Goal: Communication & Community: Participate in discussion

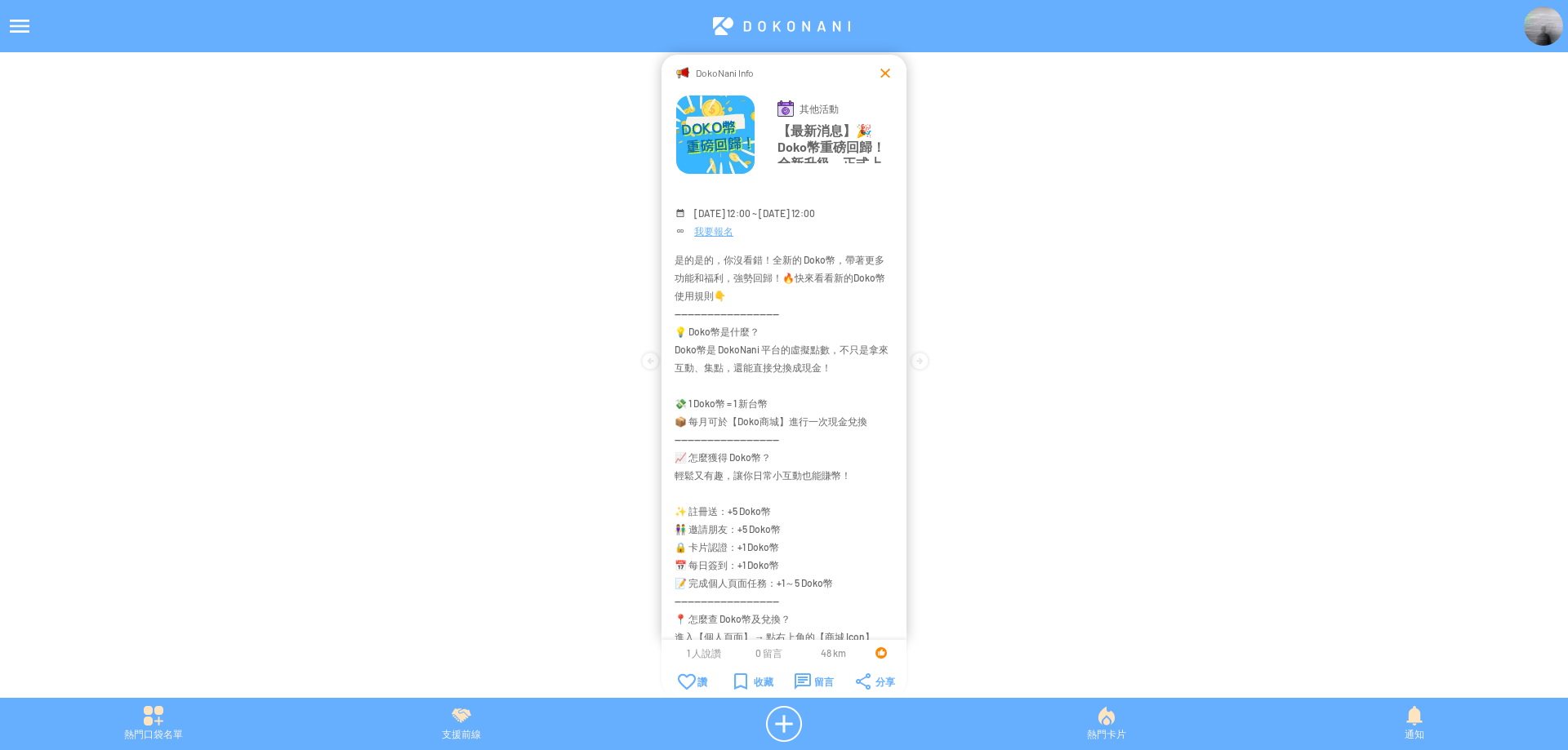
click at [885, 70] on div at bounding box center [885, 72] width 16 height 16
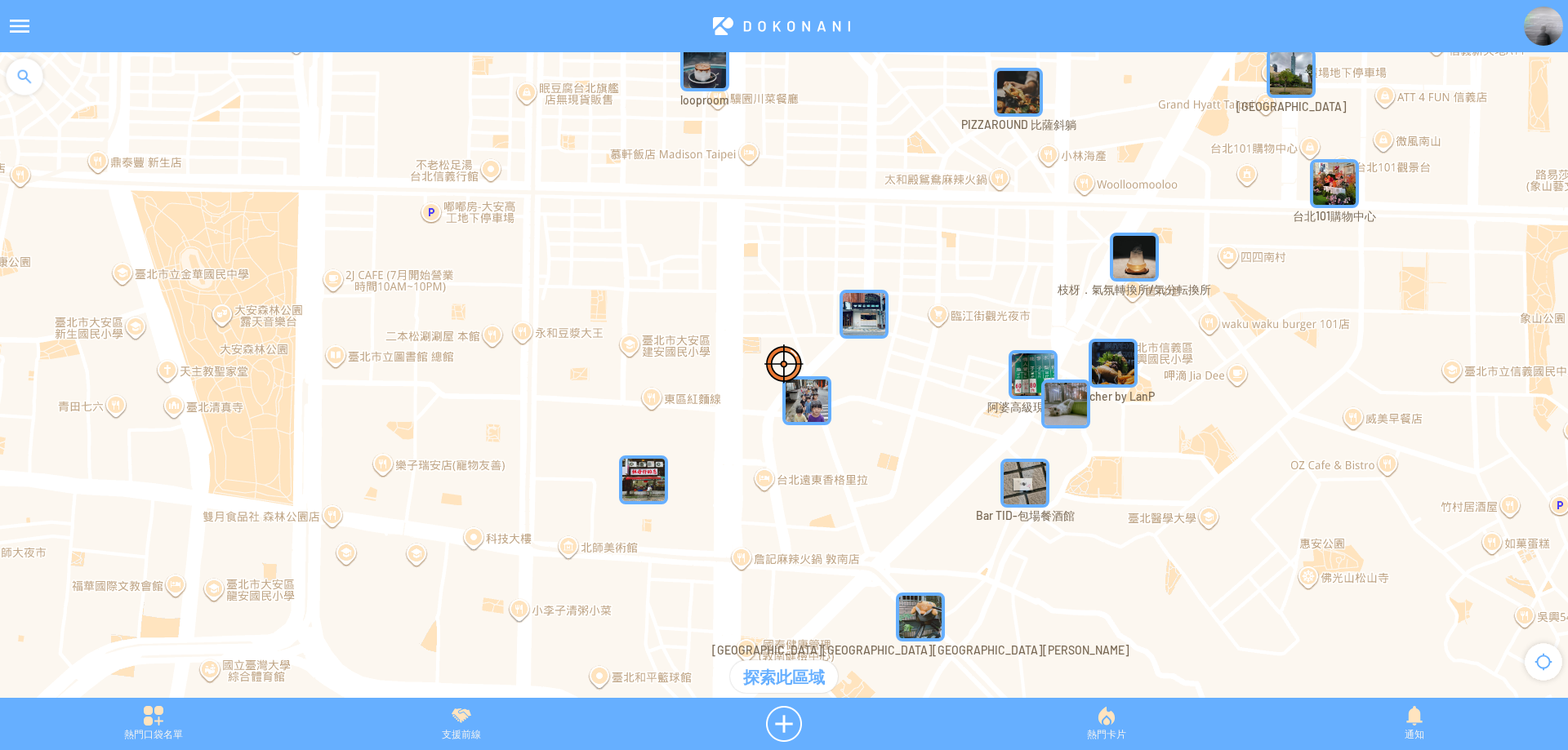
click at [31, 75] on div at bounding box center [24, 77] width 49 height 49
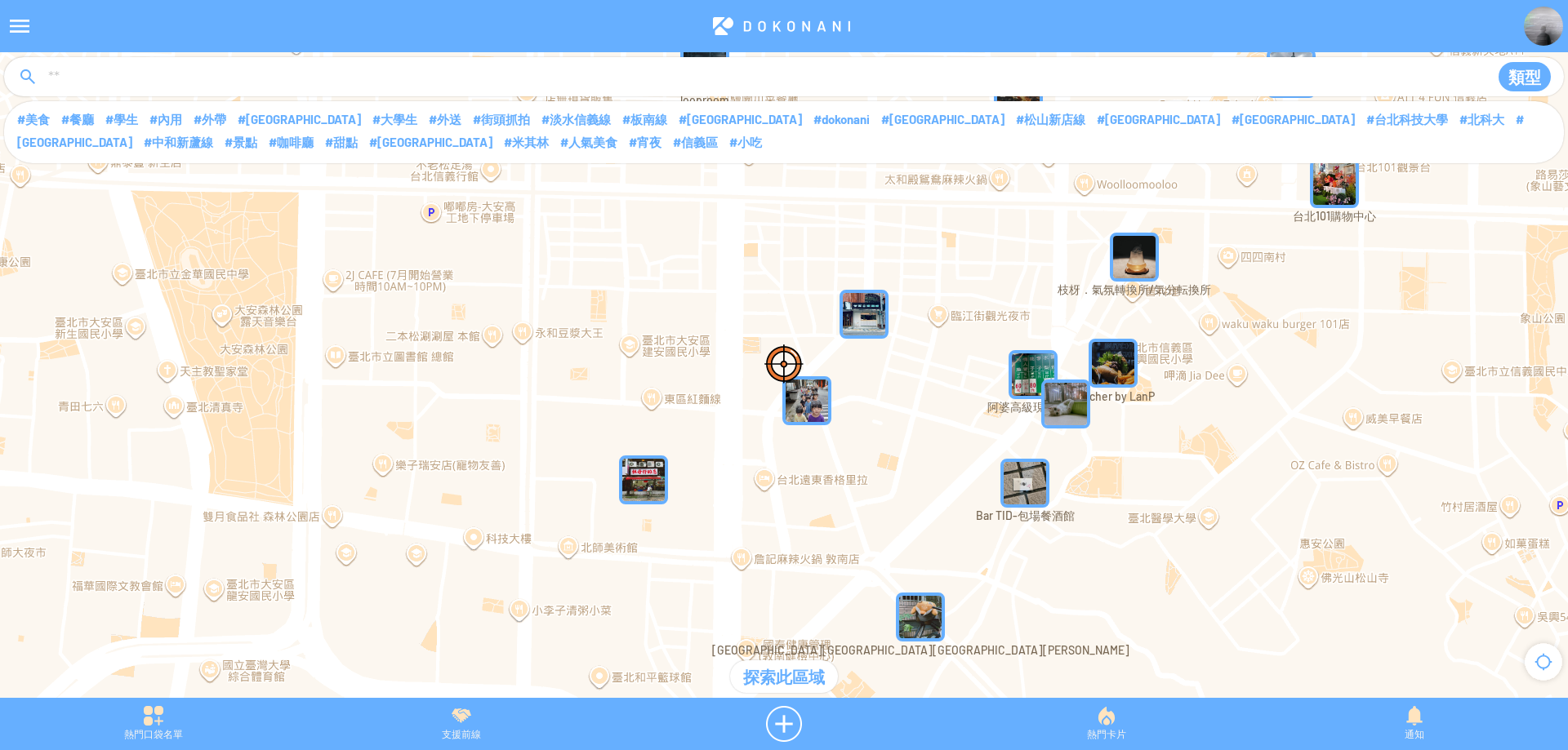
click at [108, 75] on input at bounding box center [760, 77] width 1426 height 31
type input "****"
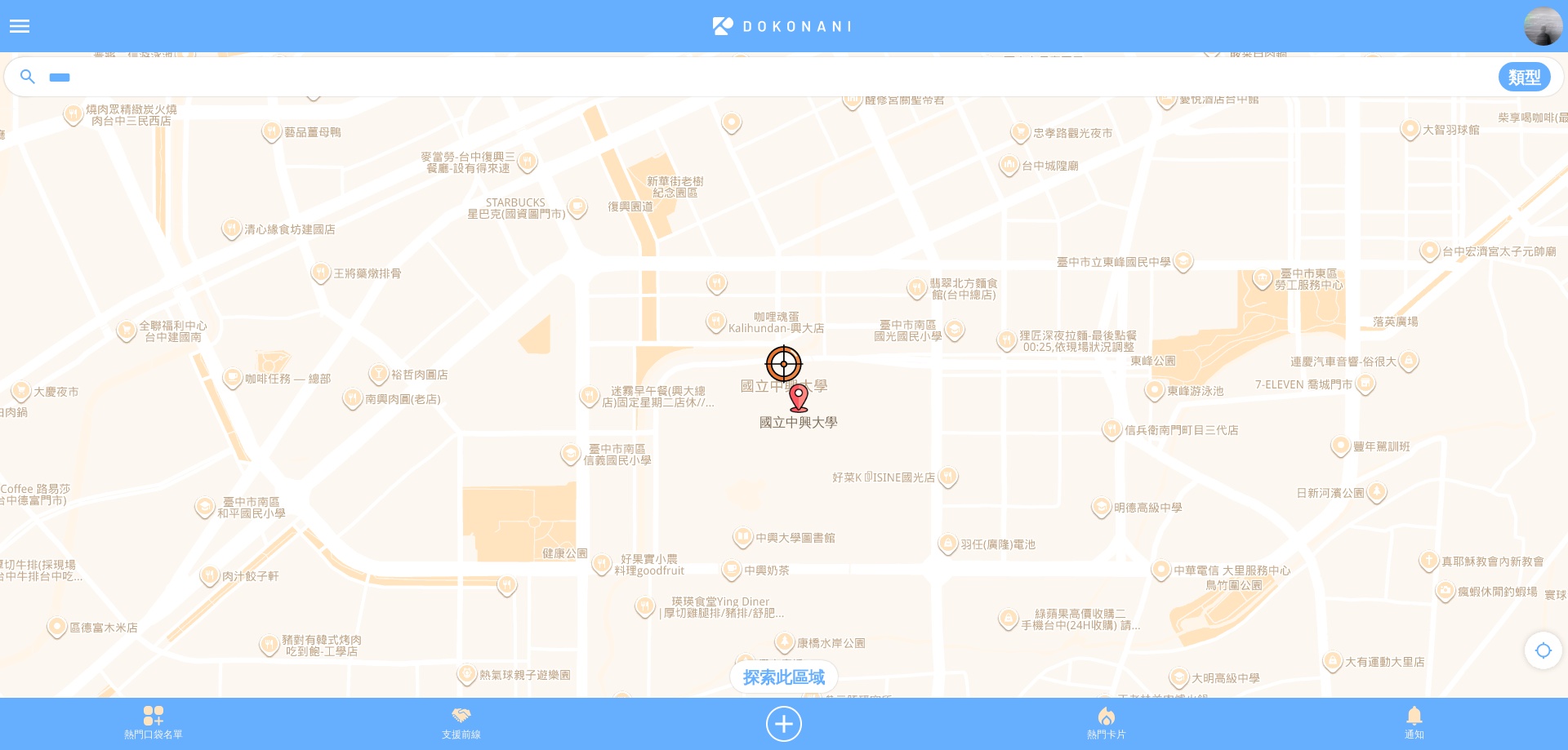
click at [773, 681] on div "探索此區域" at bounding box center [784, 676] width 108 height 33
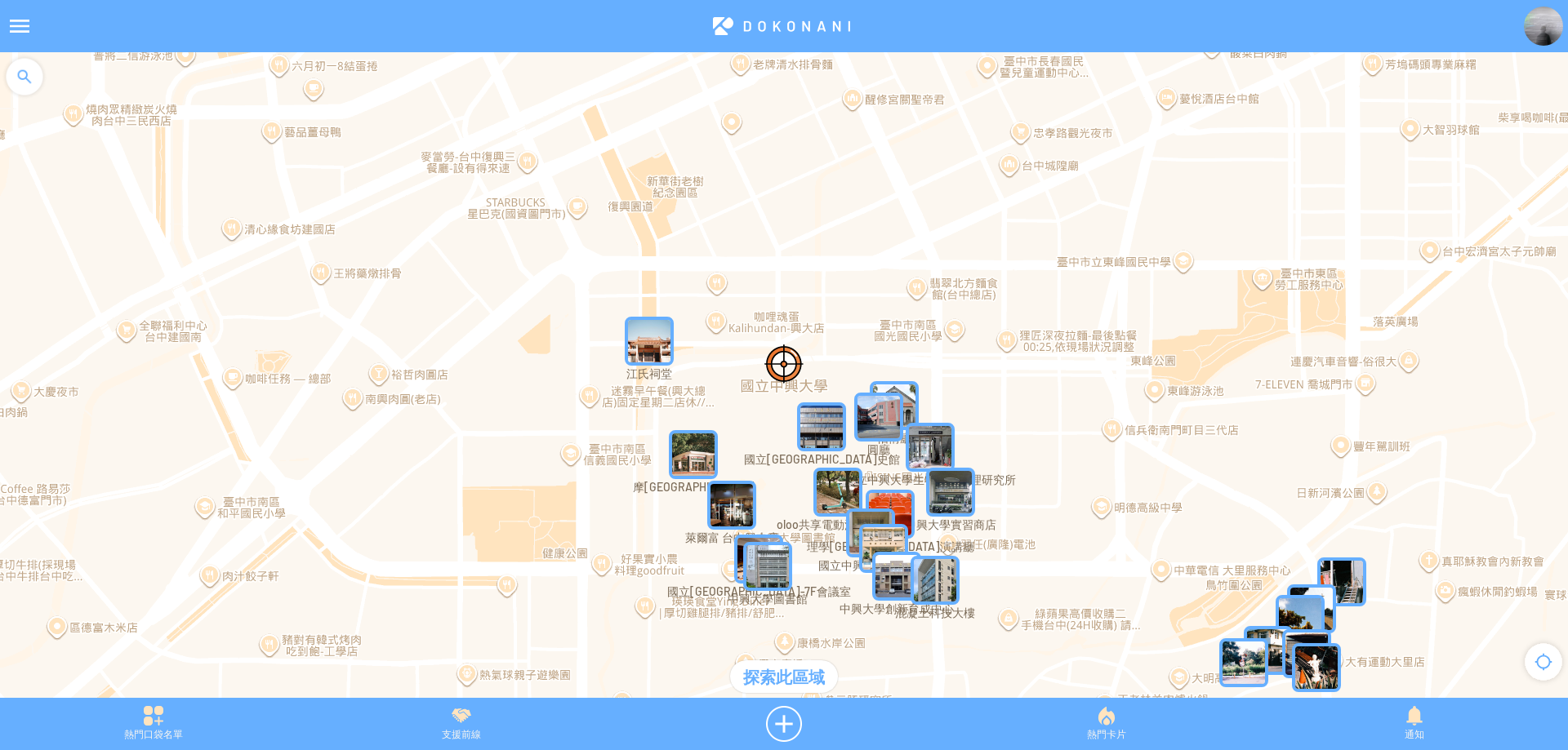
click at [656, 324] on img "dyFx77EI2xRMapIcon" at bounding box center [649, 341] width 49 height 49
click at [647, 334] on img "dyFx77EI2xRMapIcon" at bounding box center [674, 365] width 98 height 98
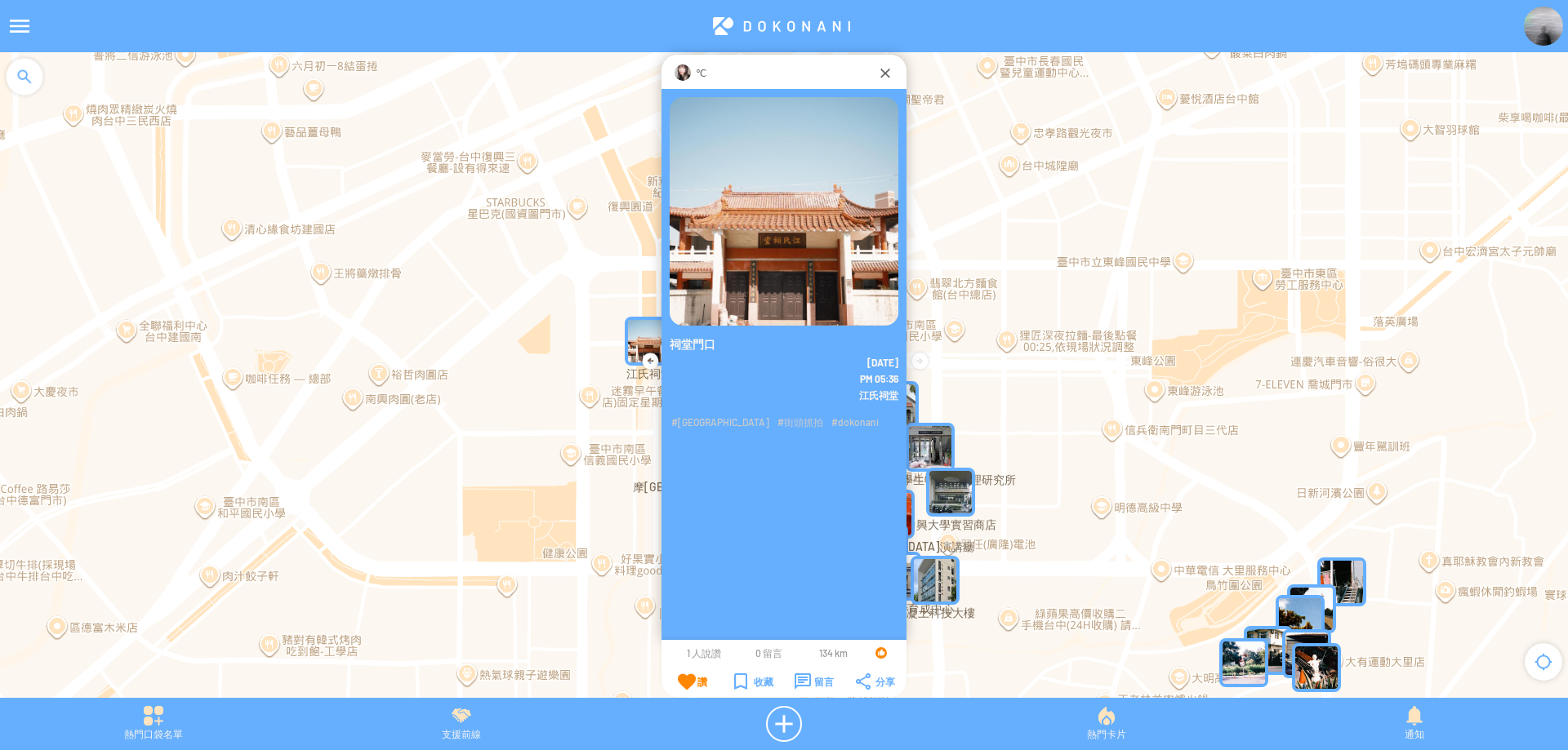
click at [681, 62] on div "℃" at bounding box center [784, 72] width 245 height 34
click at [684, 71] on img at bounding box center [683, 72] width 16 height 16
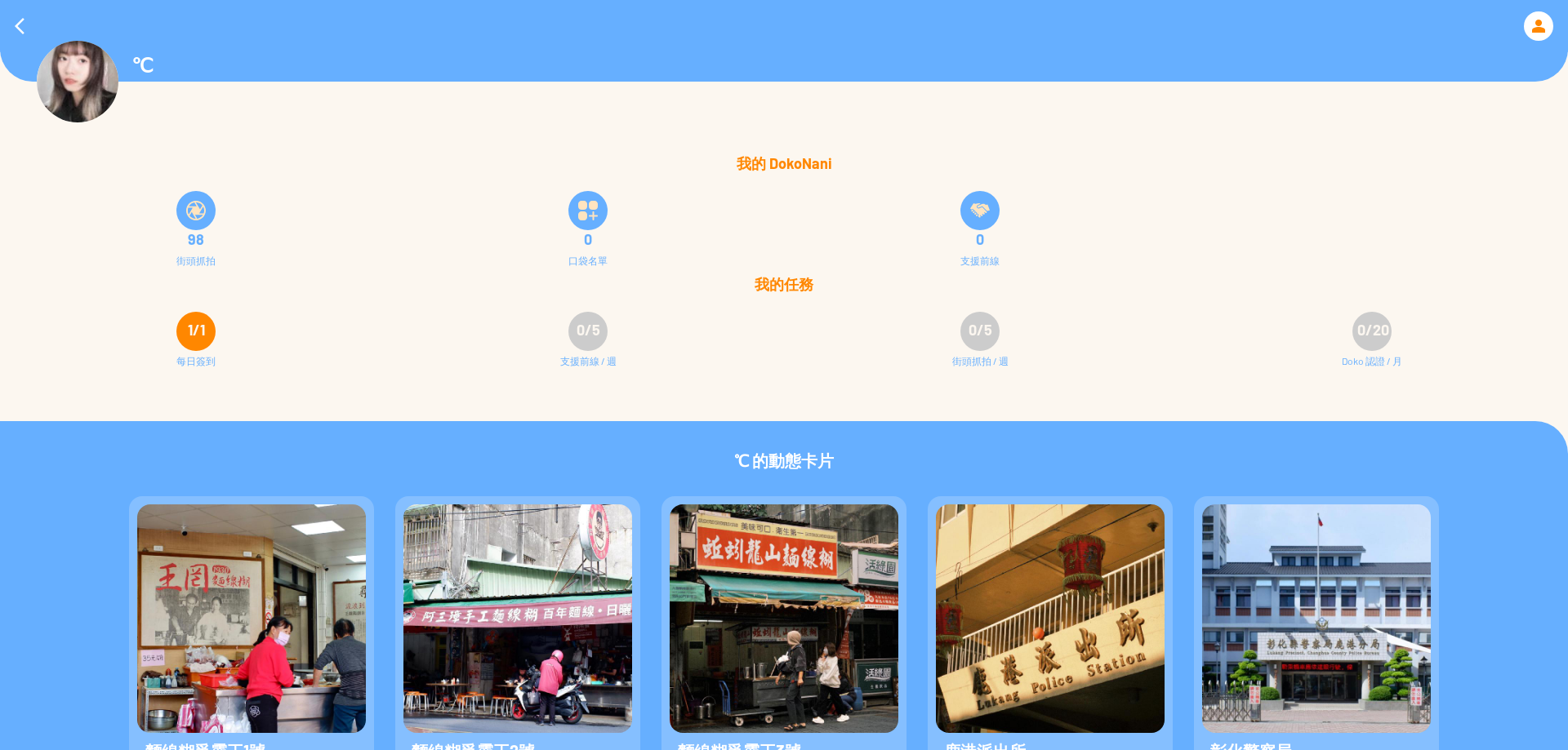
click at [1536, 13] on div at bounding box center [1538, 26] width 30 height 30
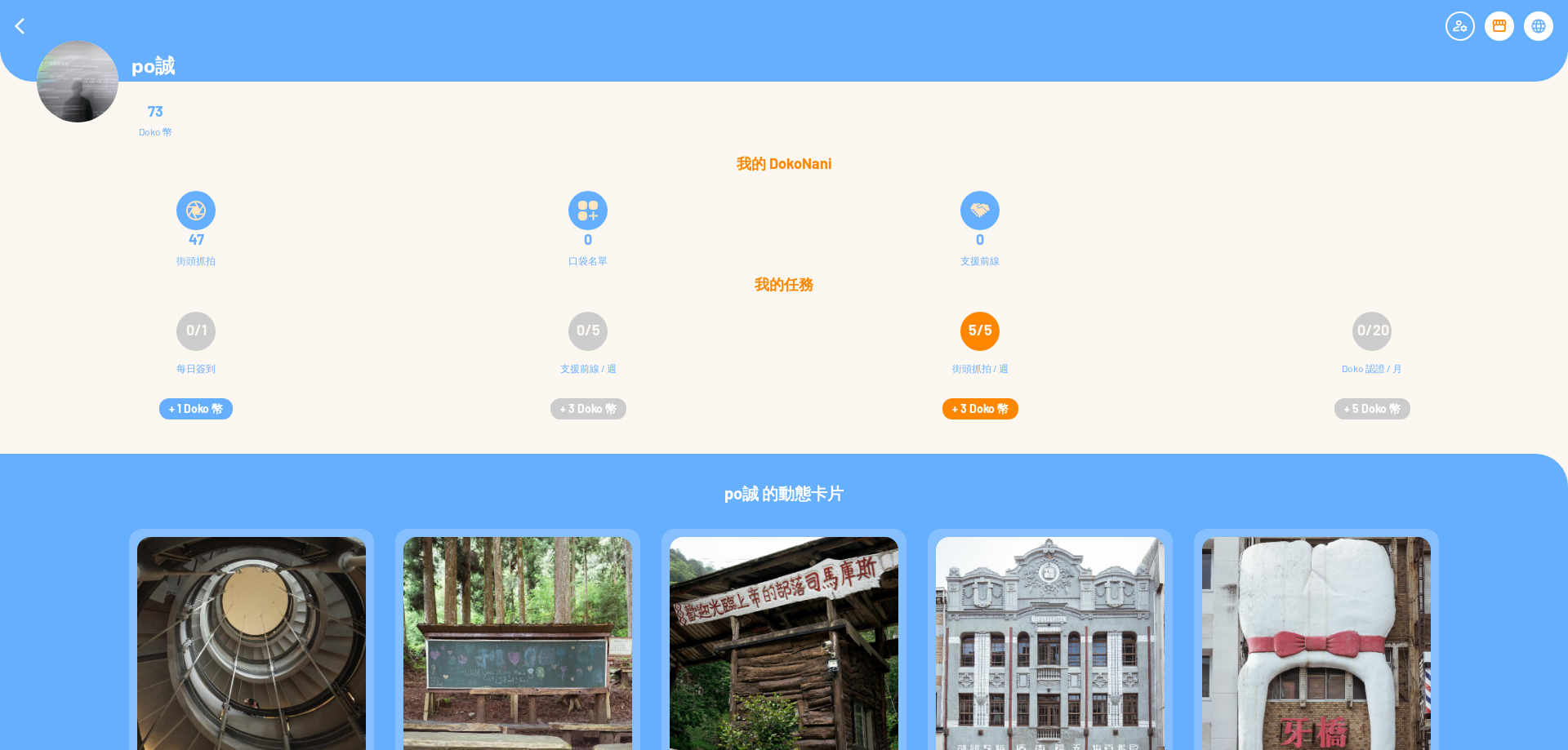
click at [1004, 408] on button "+ 3 Doko 幣" at bounding box center [979, 408] width 76 height 21
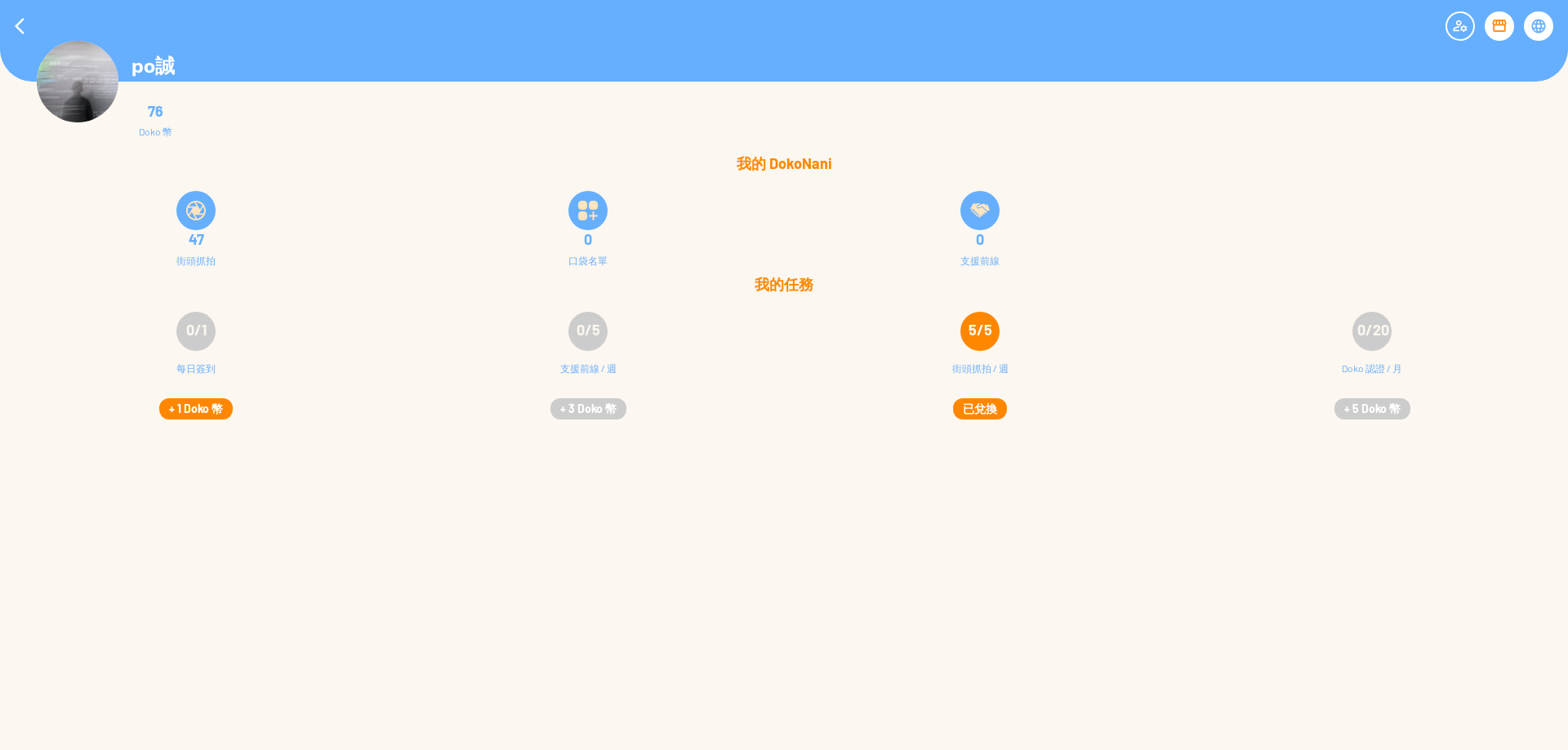
click at [186, 413] on button "+ 1 Doko 幣" at bounding box center [195, 408] width 74 height 21
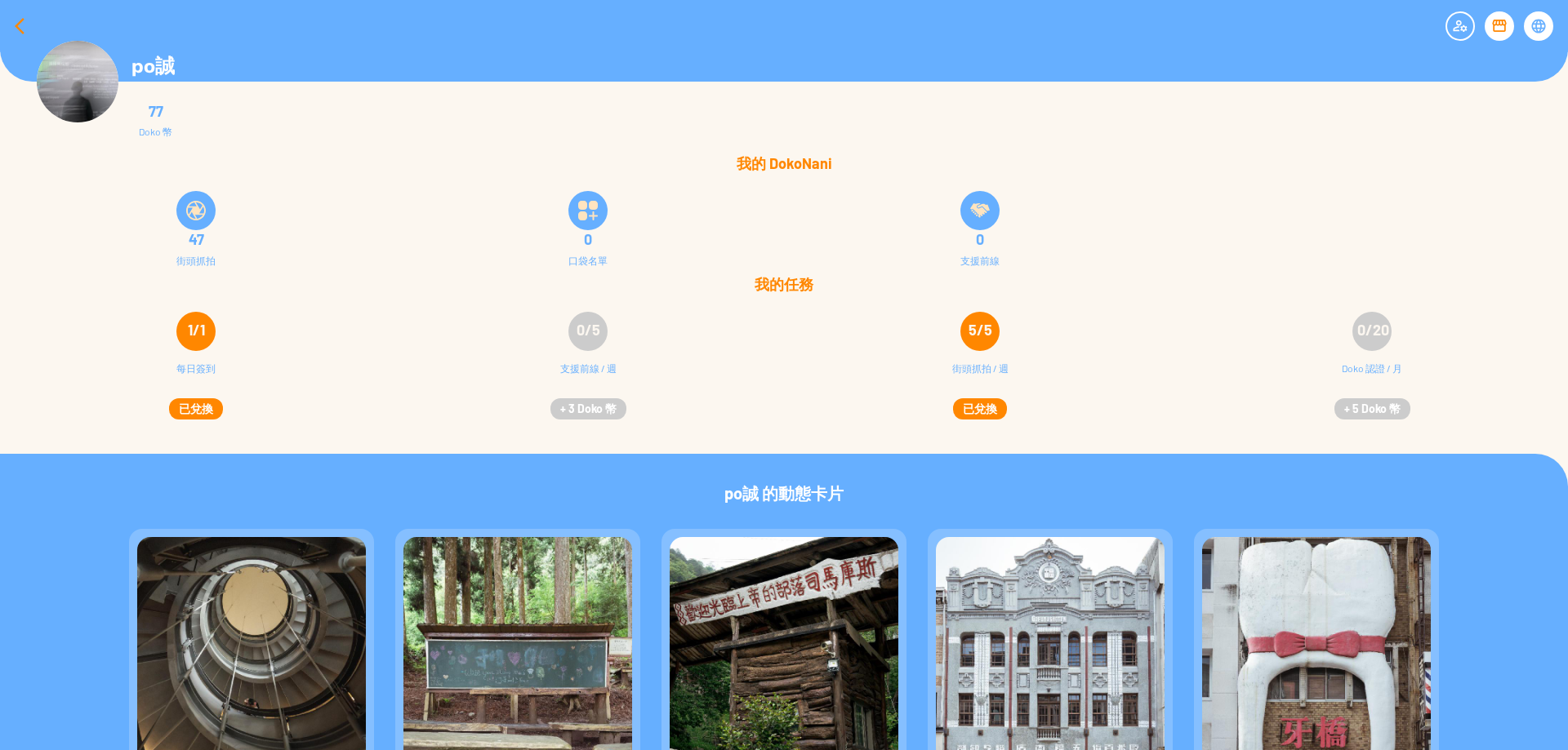
click at [7, 39] on div at bounding box center [19, 26] width 39 height 39
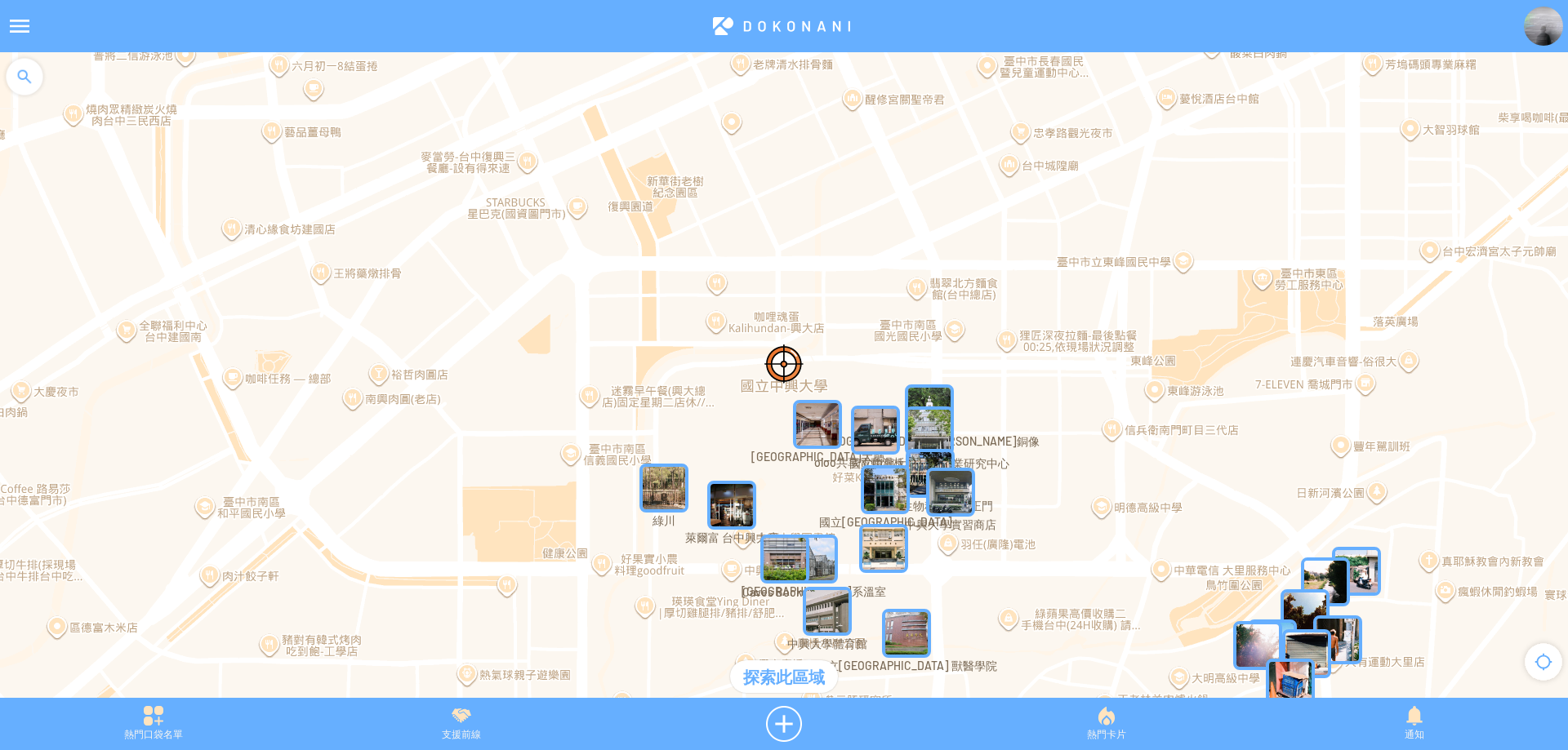
click at [800, 417] on img "YssZ31uIkyIMapIcon" at bounding box center [817, 424] width 49 height 49
click at [814, 0] on article "**********" at bounding box center [784, 0] width 1568 height 0
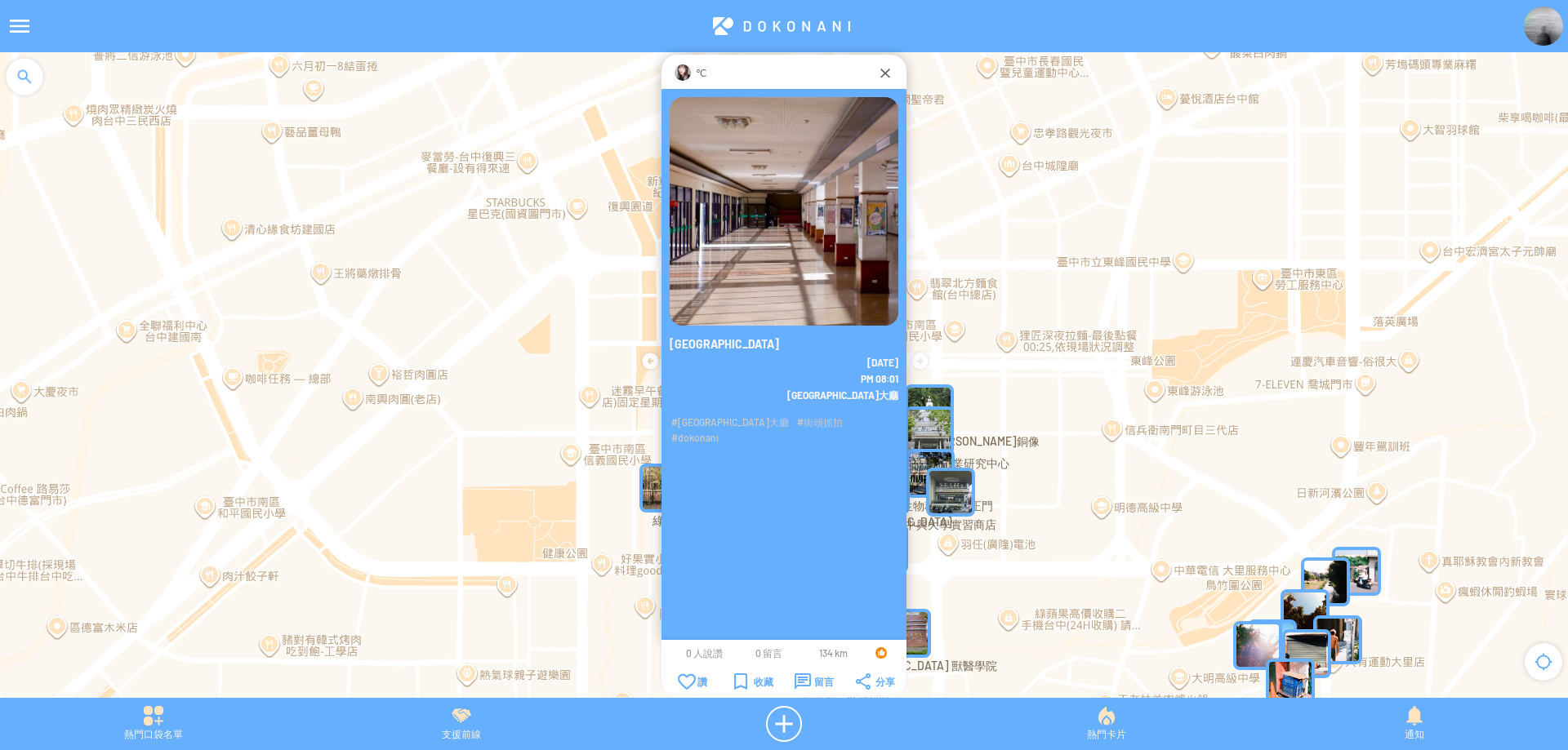
click at [682, 75] on img at bounding box center [683, 72] width 16 height 16
click at [1534, 33] on img at bounding box center [1543, 26] width 39 height 39
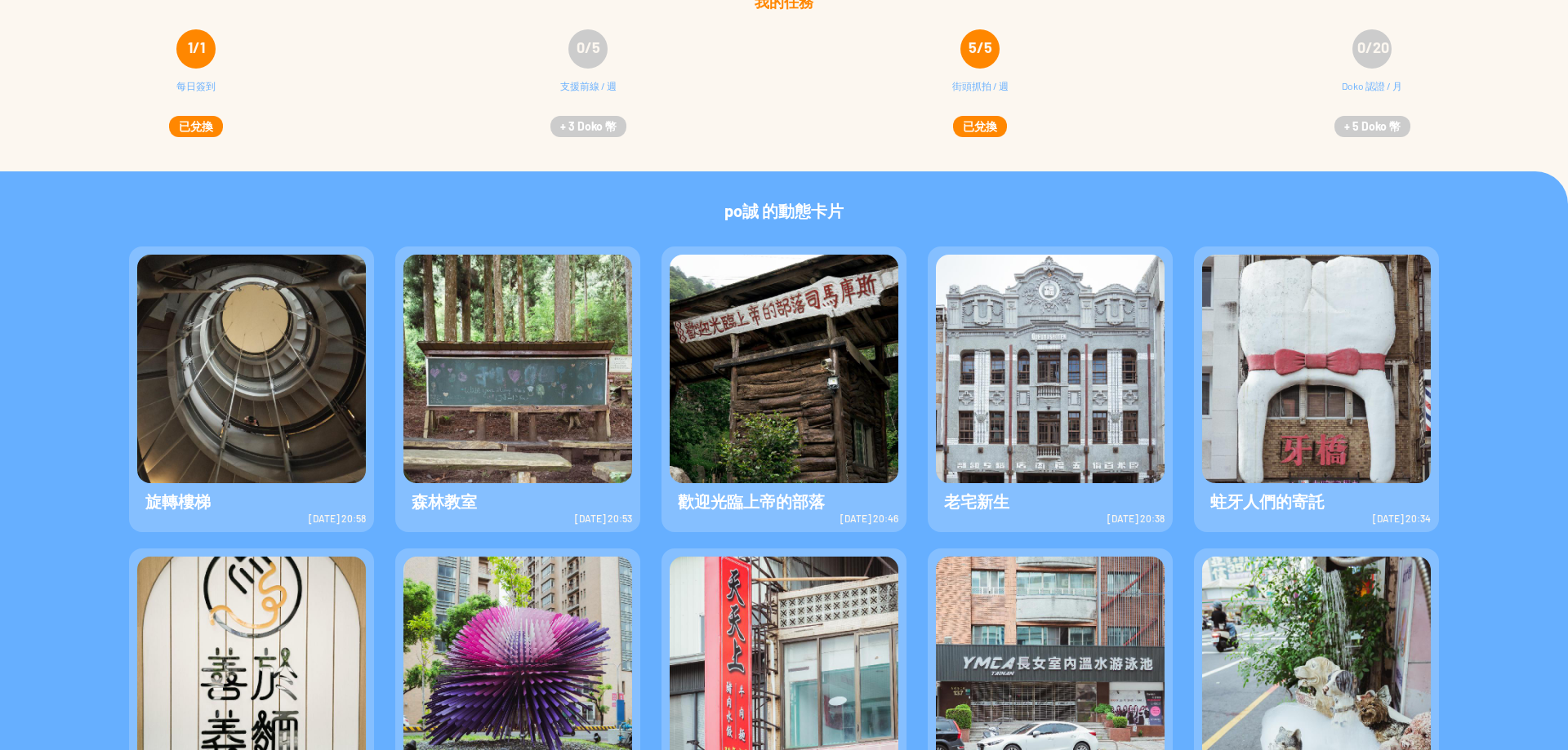
scroll to position [228, 0]
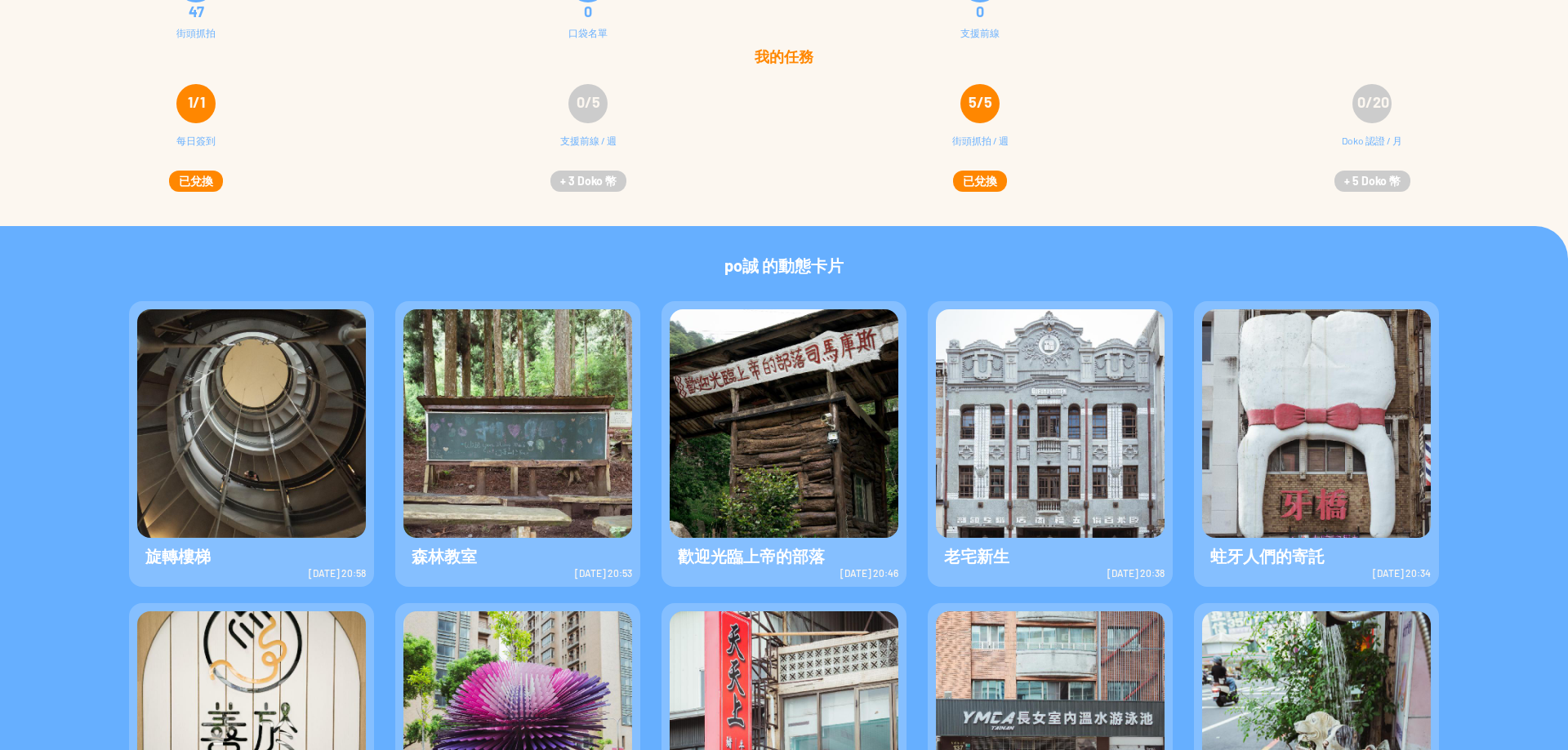
click at [1264, 439] on img at bounding box center [1316, 423] width 229 height 229
click at [1378, 98] on span "0/20" at bounding box center [1373, 101] width 32 height 18
click at [1364, 142] on div "Doko 認證 / 月" at bounding box center [1371, 149] width 60 height 33
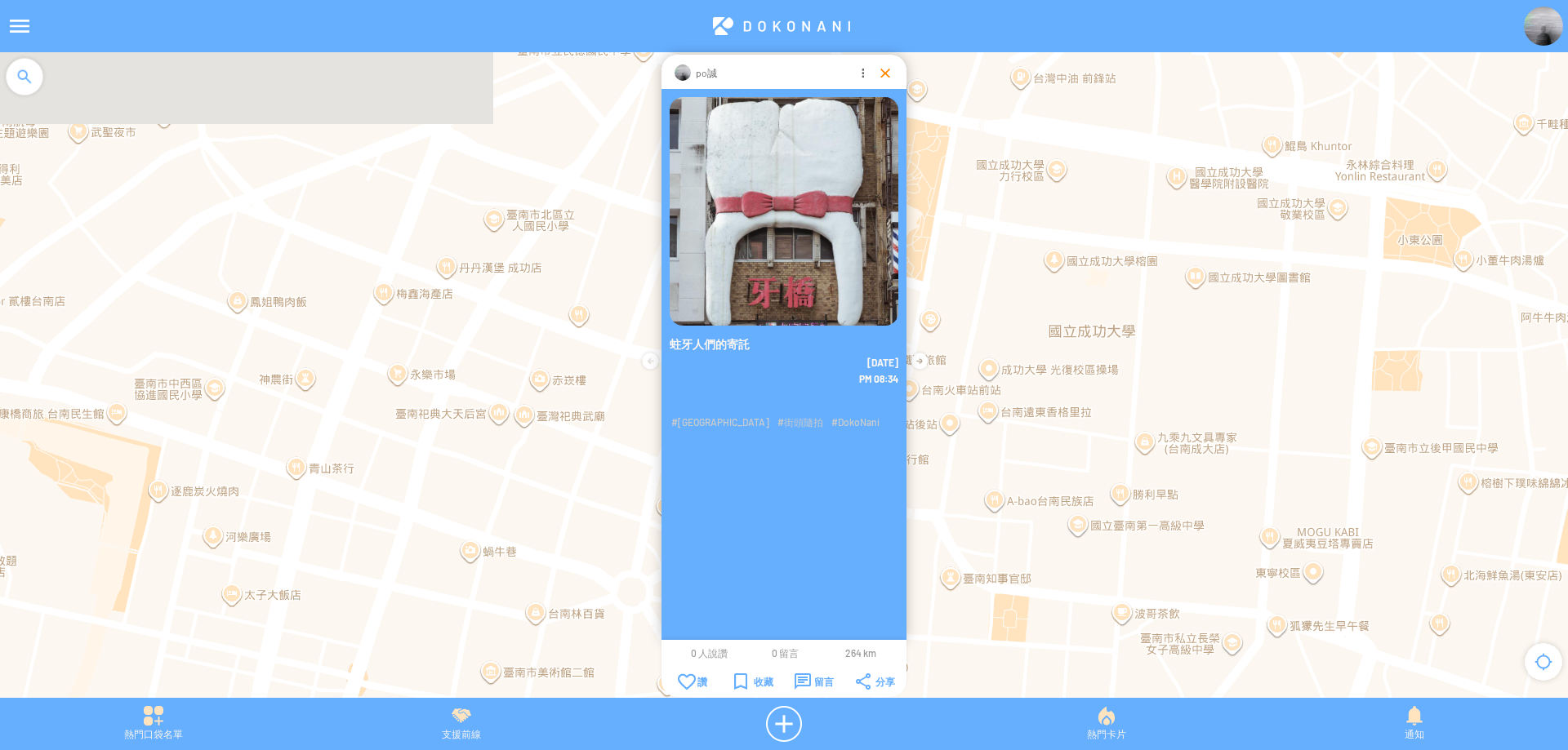
click at [884, 77] on div at bounding box center [885, 72] width 16 height 16
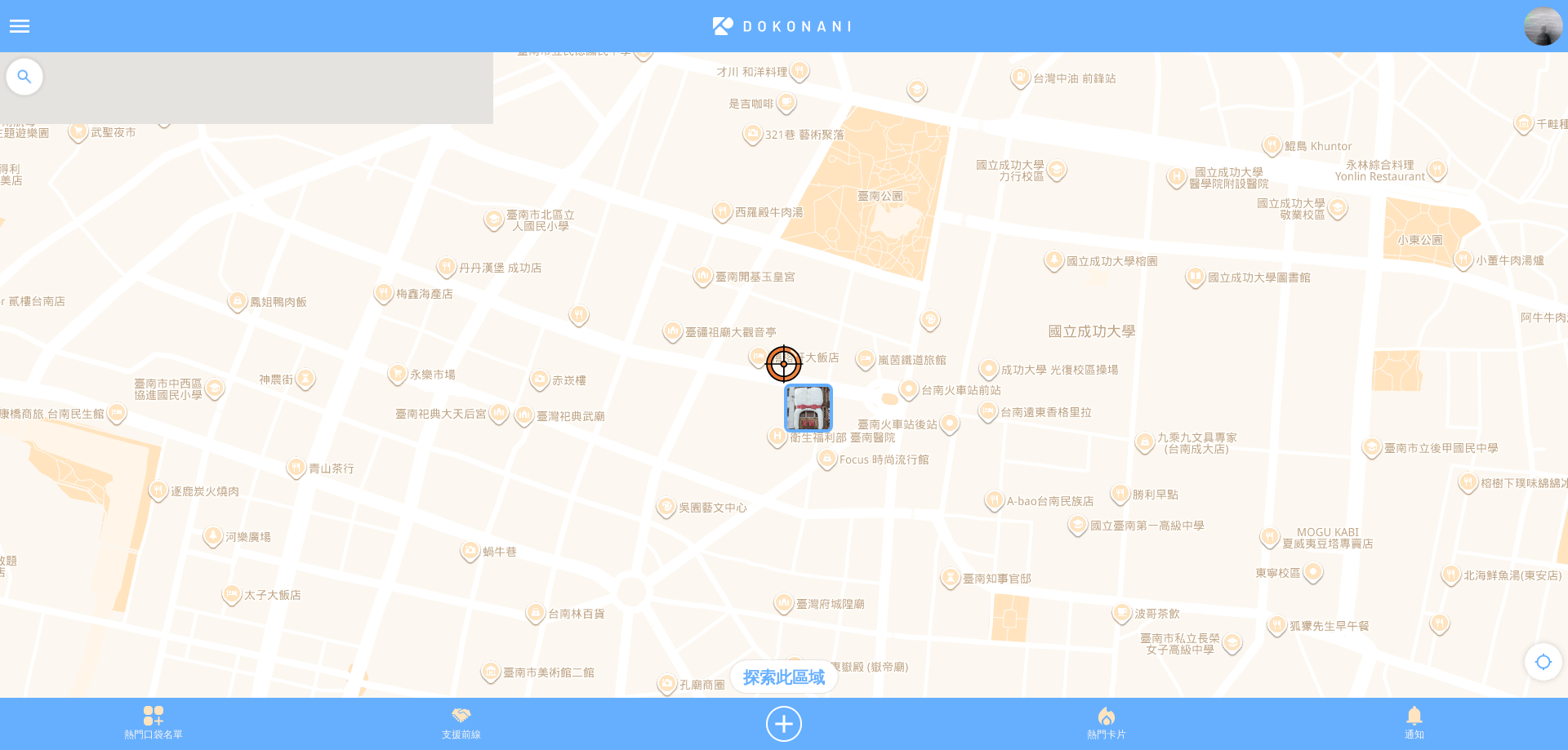
click at [773, 684] on div "探索此區域" at bounding box center [784, 676] width 108 height 33
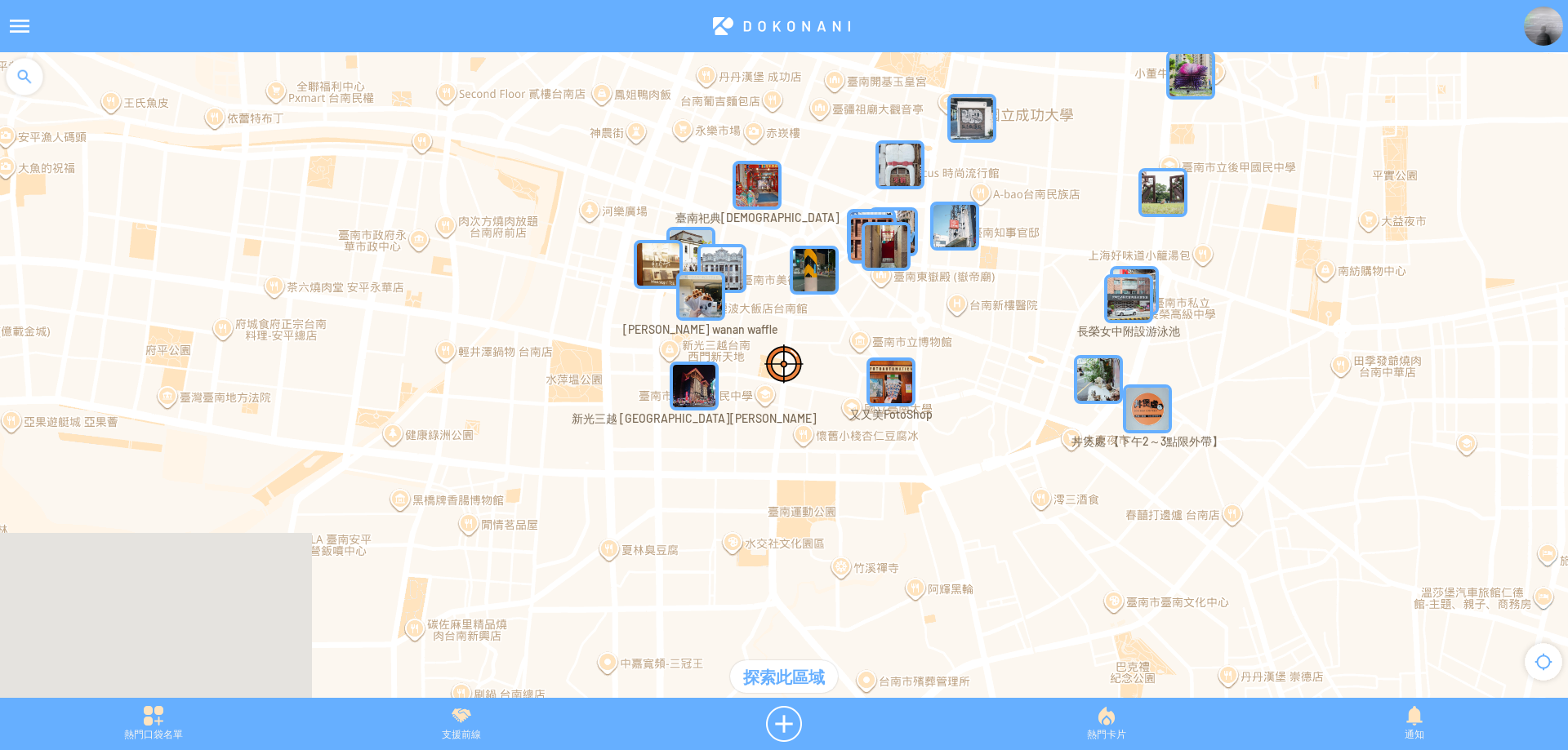
click at [1155, 407] on img "Taj3tFvLidNMapIcon" at bounding box center [1147, 408] width 49 height 49
click at [1156, 408] on img "Taj3tFvLidNMapIcon" at bounding box center [1172, 433] width 98 height 98
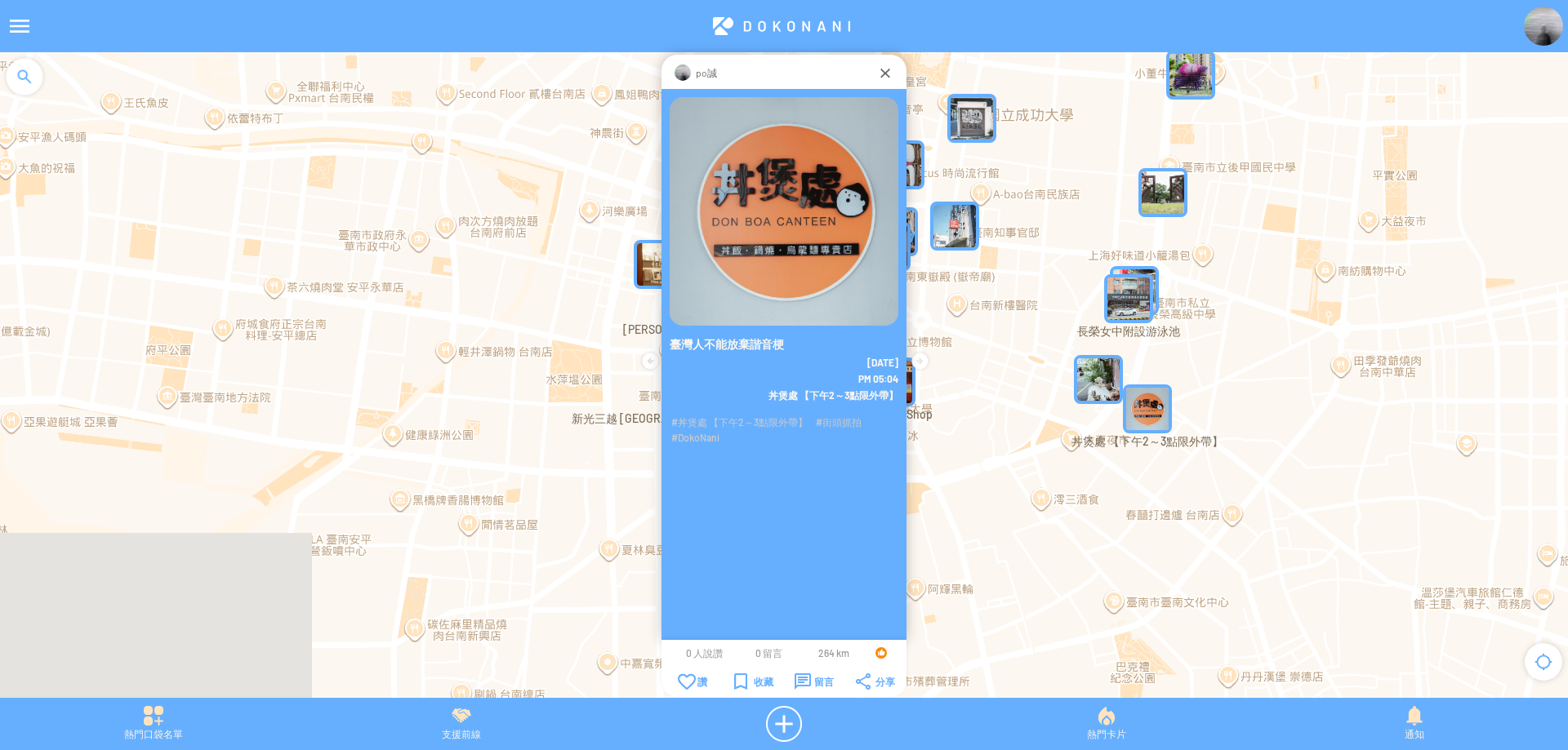
click at [744, 171] on img at bounding box center [783, 211] width 229 height 229
click at [1407, 724] on div "通知" at bounding box center [1414, 724] width 307 height 36
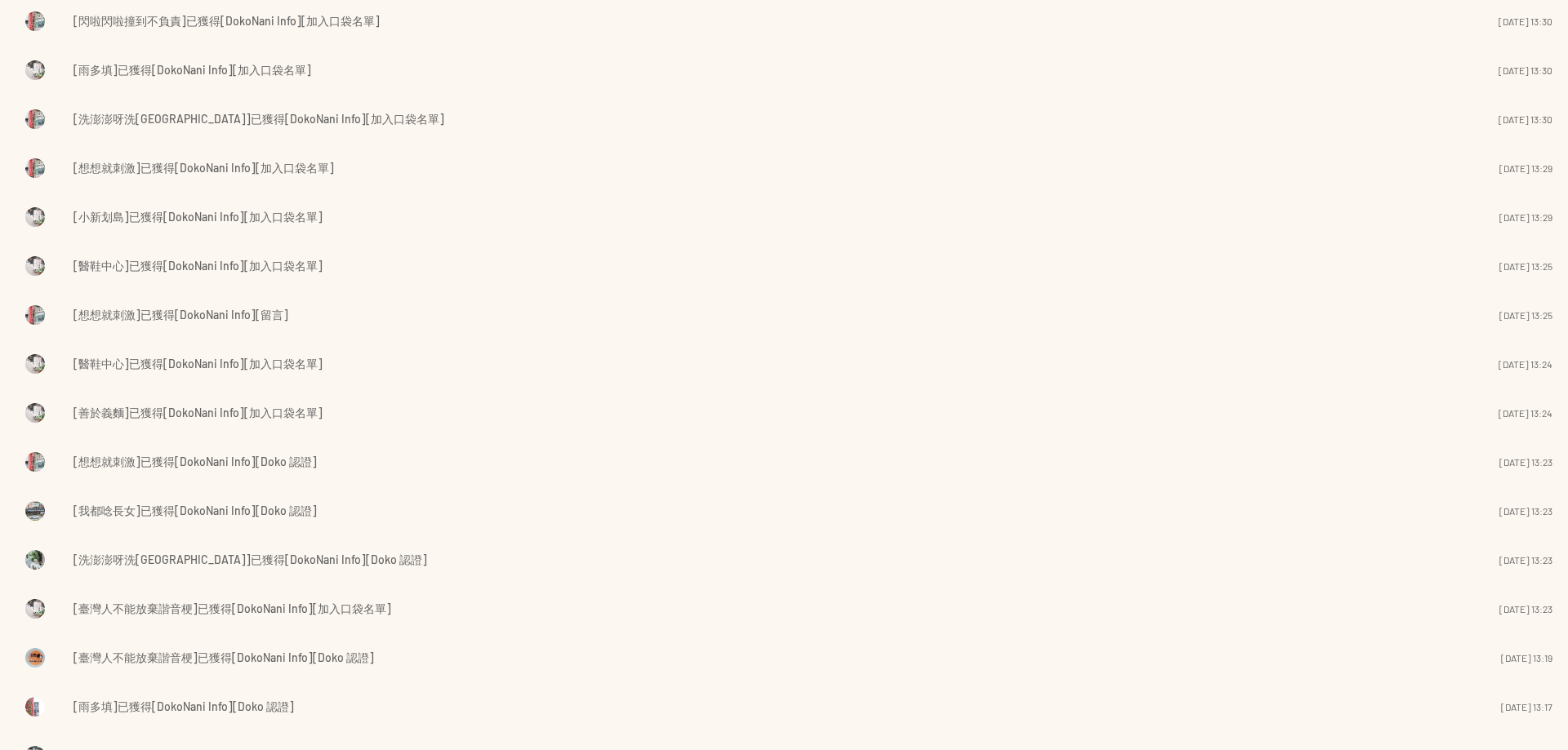
scroll to position [281, 0]
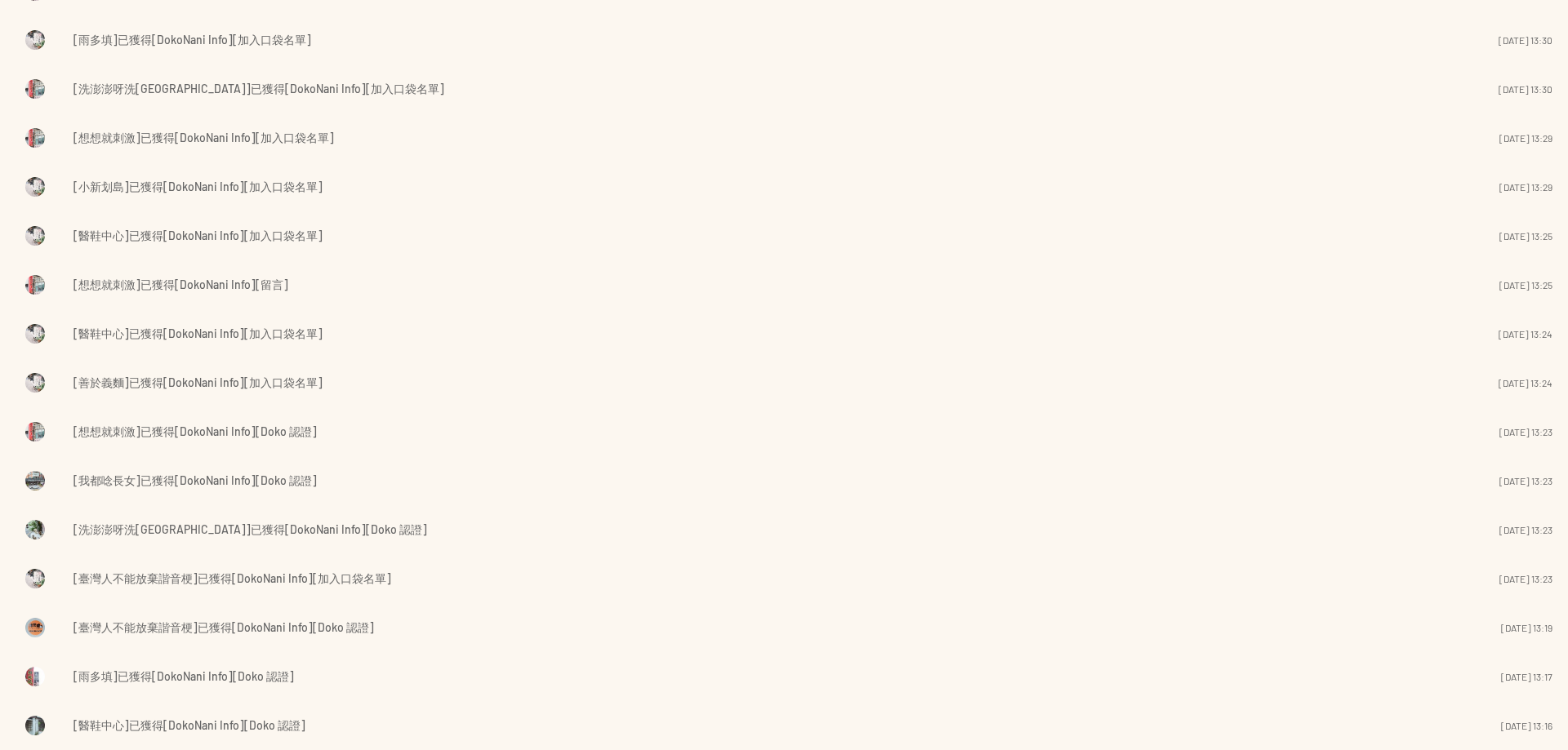
click at [344, 281] on td "[想想就刺激]已獲得[DokoNani Info][留言]" at bounding box center [662, 285] width 1178 height 23
click at [147, 284] on span "[想想就刺激]已獲得[DokoNani Info][留言]" at bounding box center [181, 284] width 214 height 19
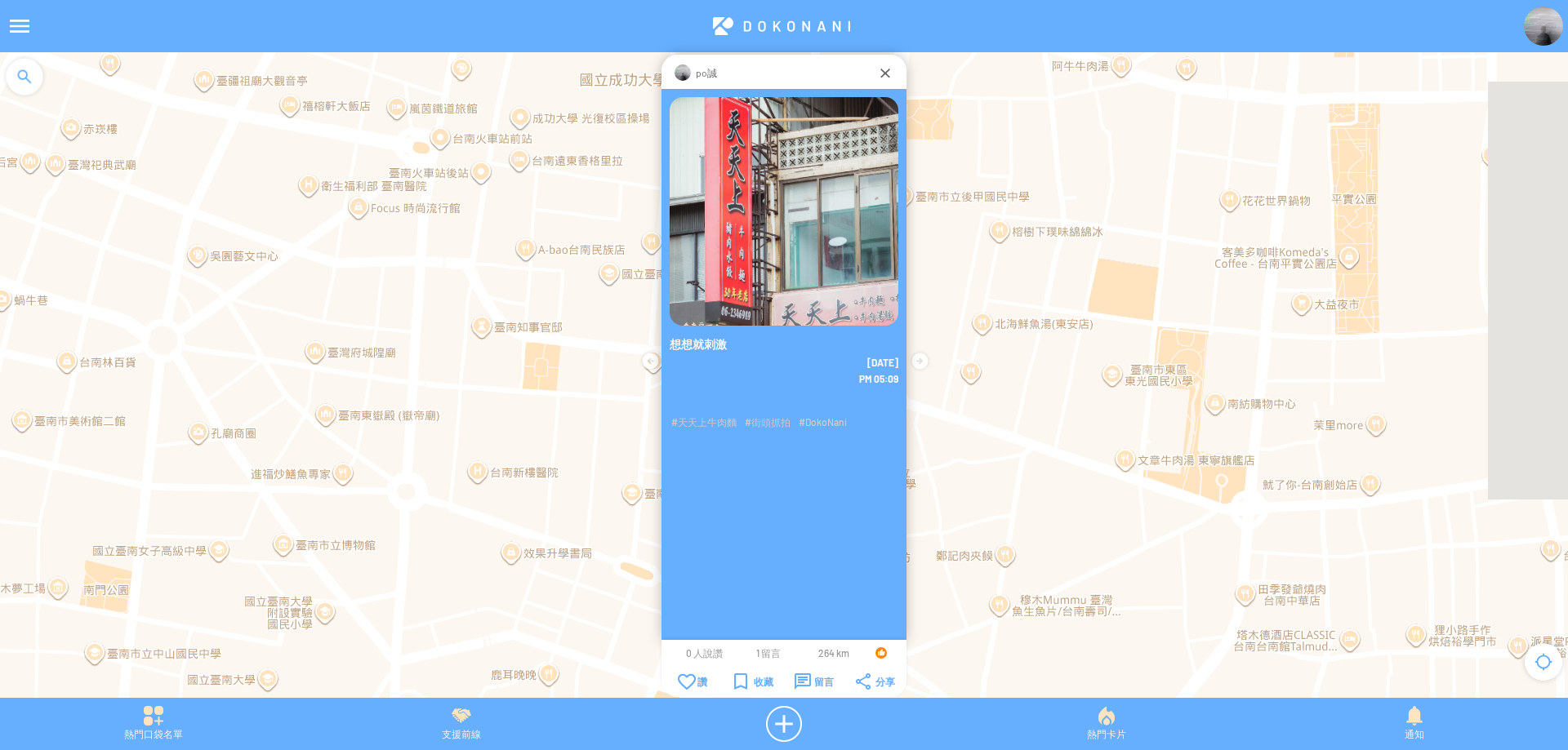
click at [771, 652] on span "1 留言" at bounding box center [769, 652] width 25 height 11
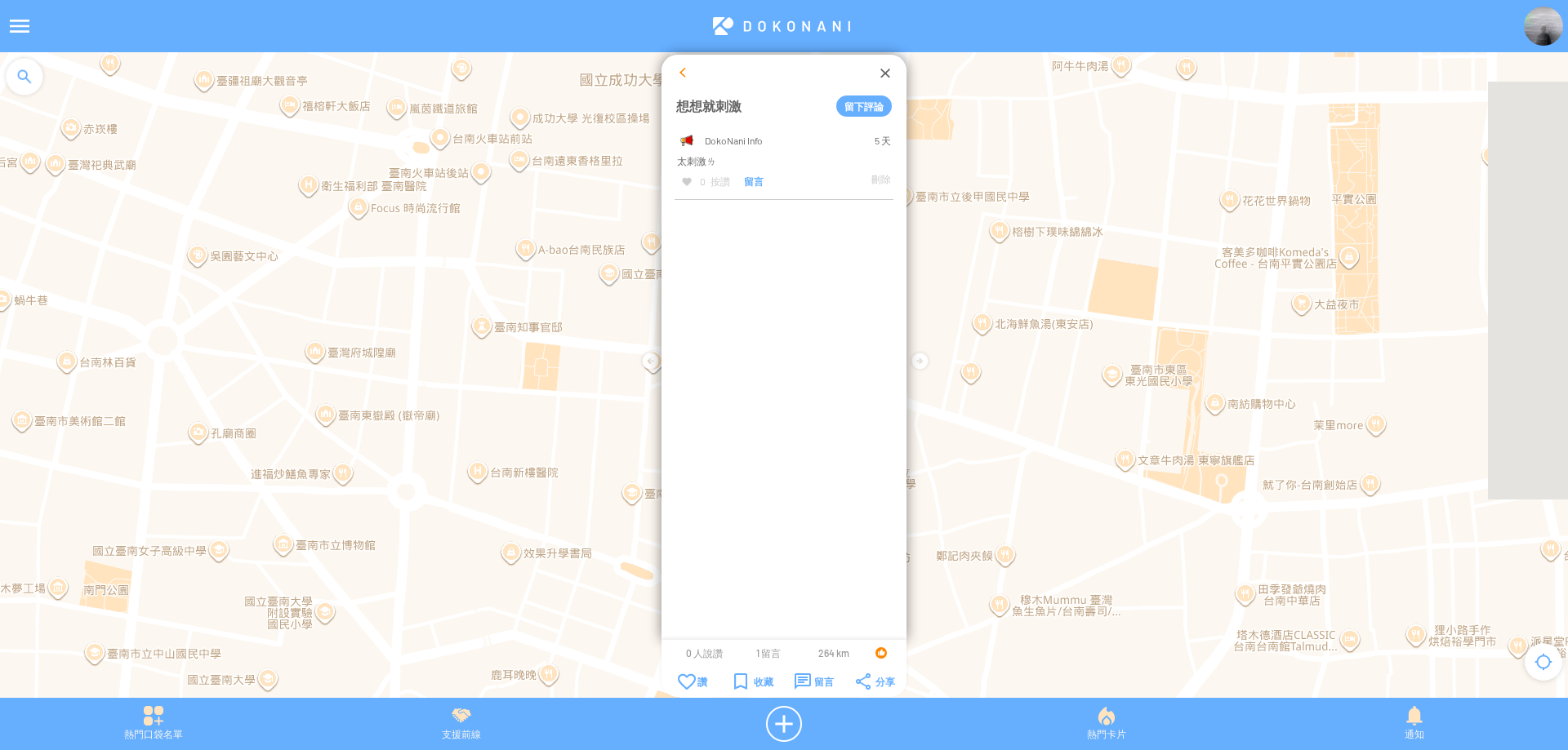
click at [684, 73] on div at bounding box center [683, 72] width 16 height 16
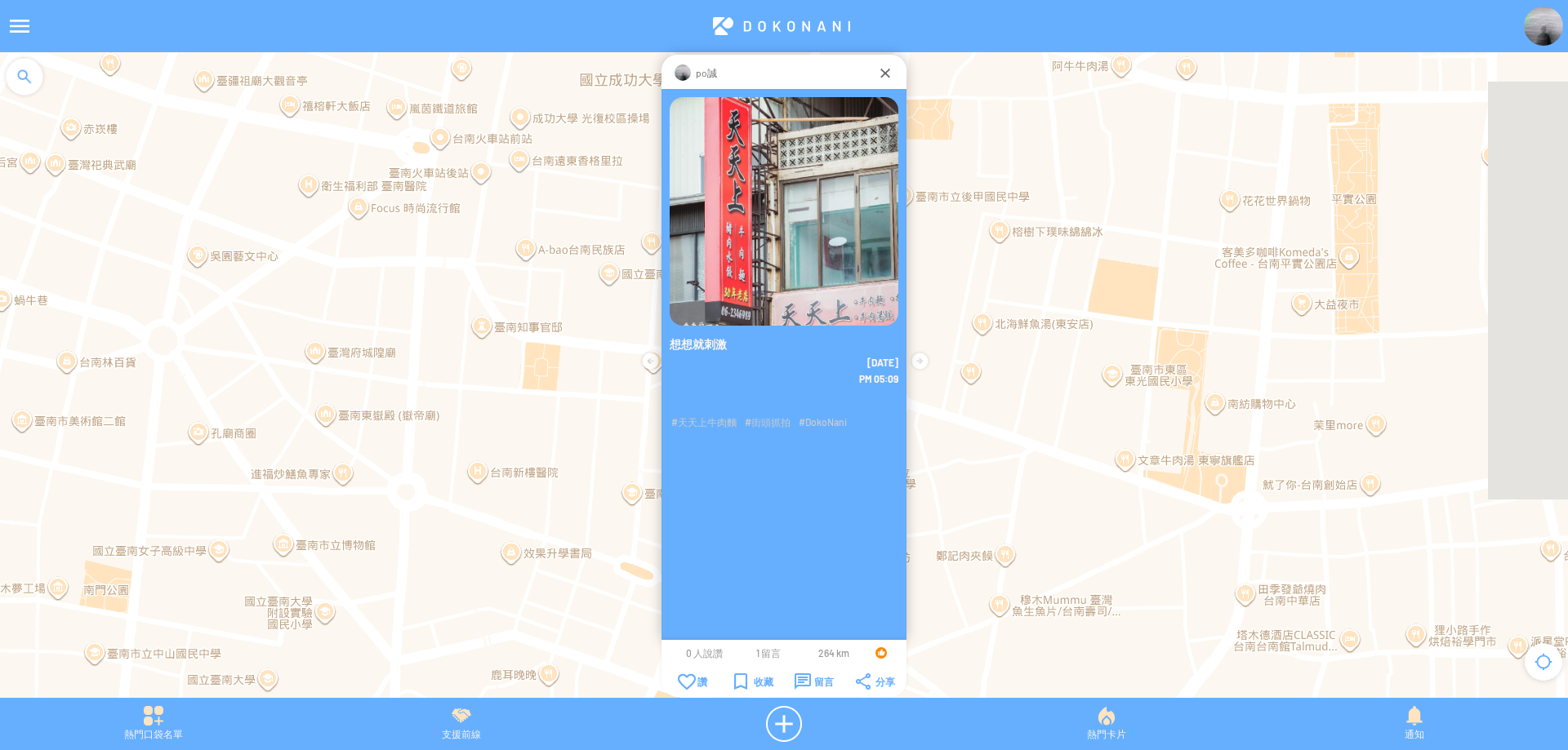
click at [761, 652] on span "1 留言" at bounding box center [769, 652] width 25 height 11
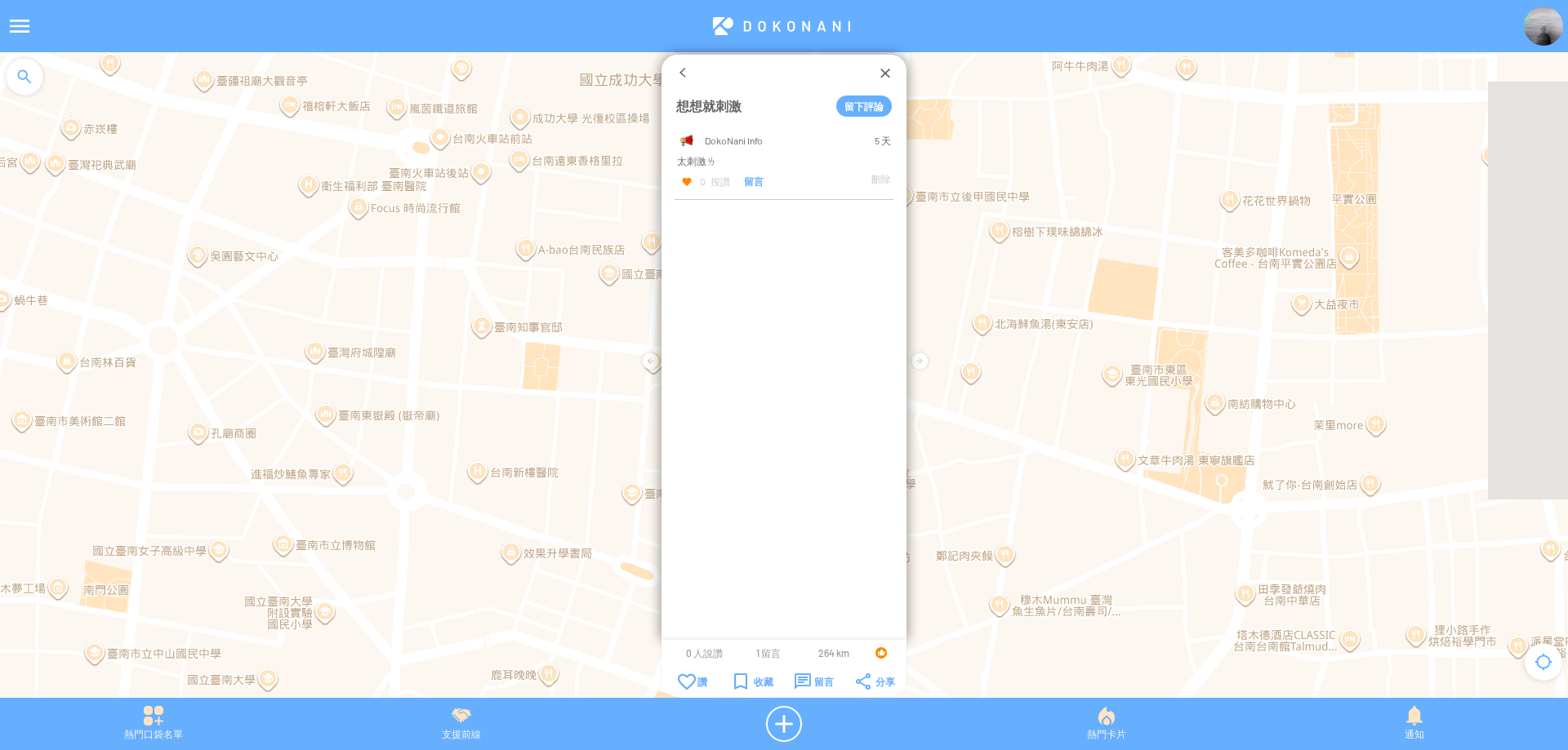
click at [683, 177] on div at bounding box center [686, 182] width 11 height 11
click at [681, 71] on div at bounding box center [683, 72] width 16 height 16
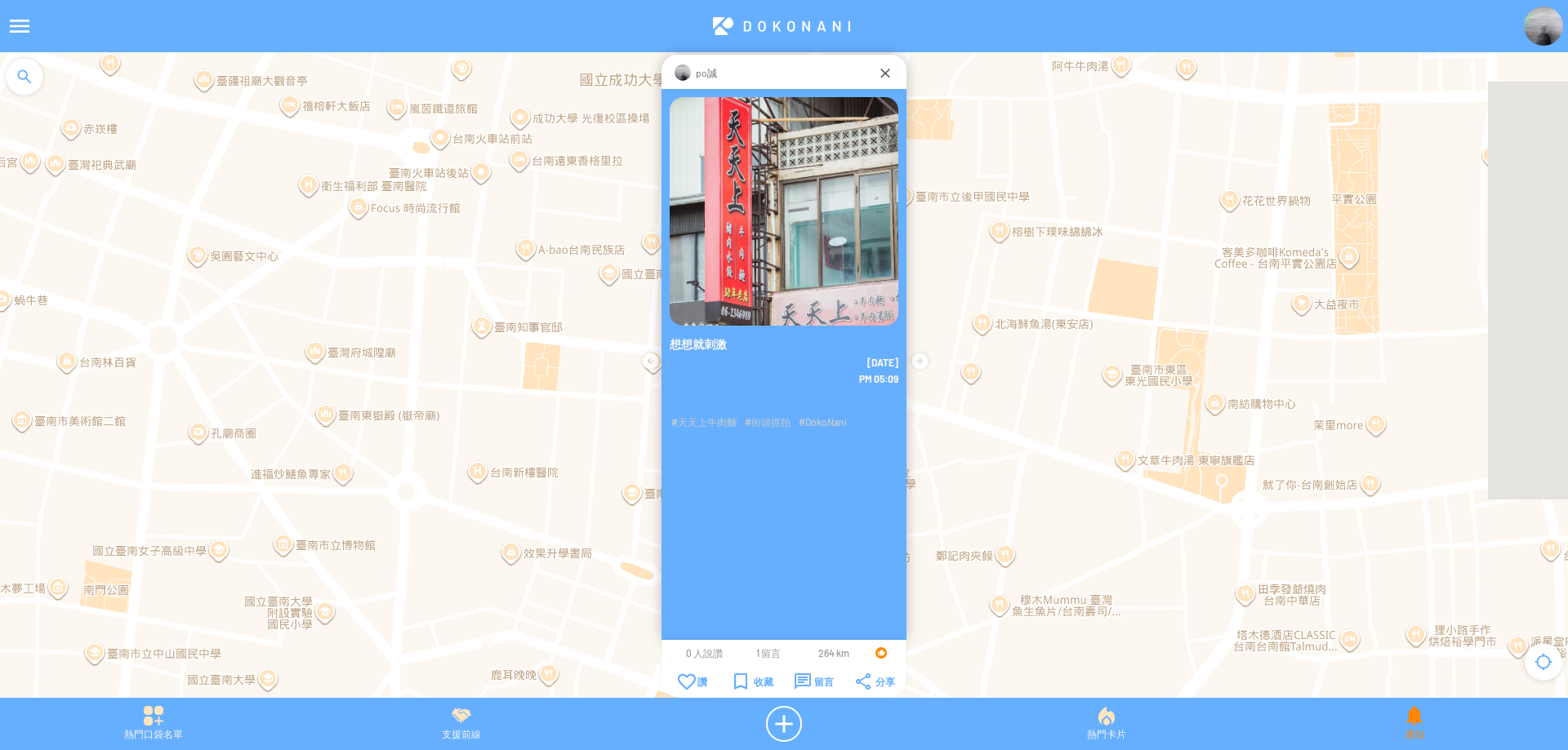
click at [1393, 709] on div "通知" at bounding box center [1414, 724] width 307 height 36
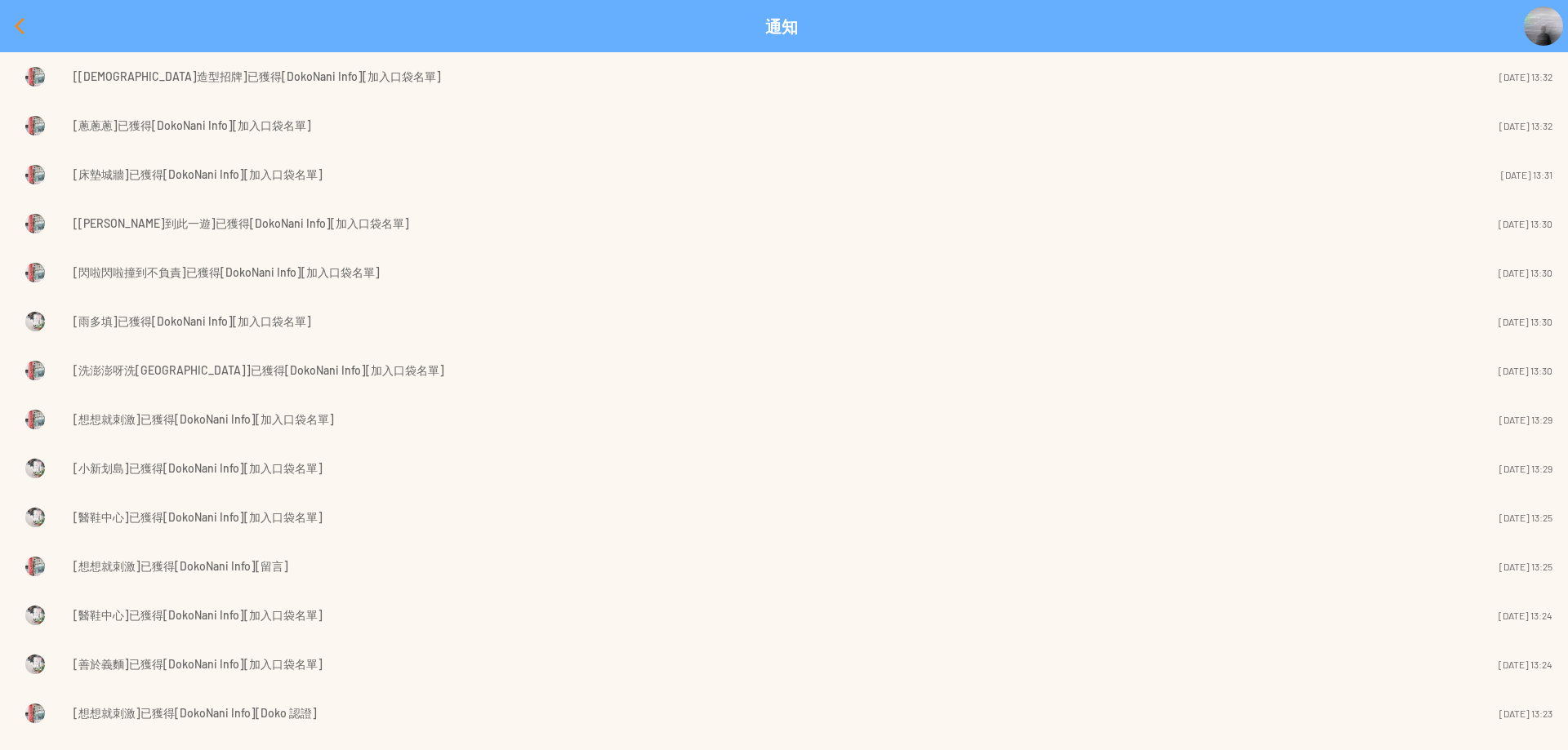
click at [14, 14] on div at bounding box center [19, 26] width 39 height 39
